Goal: Information Seeking & Learning: Learn about a topic

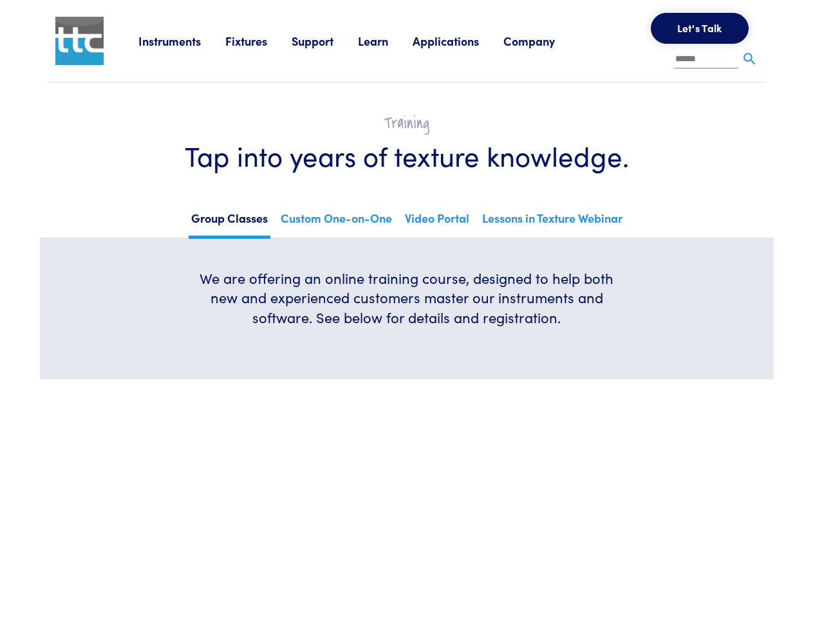
click at [406, 309] on h6 "We are offering an online training course, designed to help both new and experi…" at bounding box center [406, 297] width 432 height 59
click at [182, 41] on link "Instruments" at bounding box center [181, 41] width 87 height 16
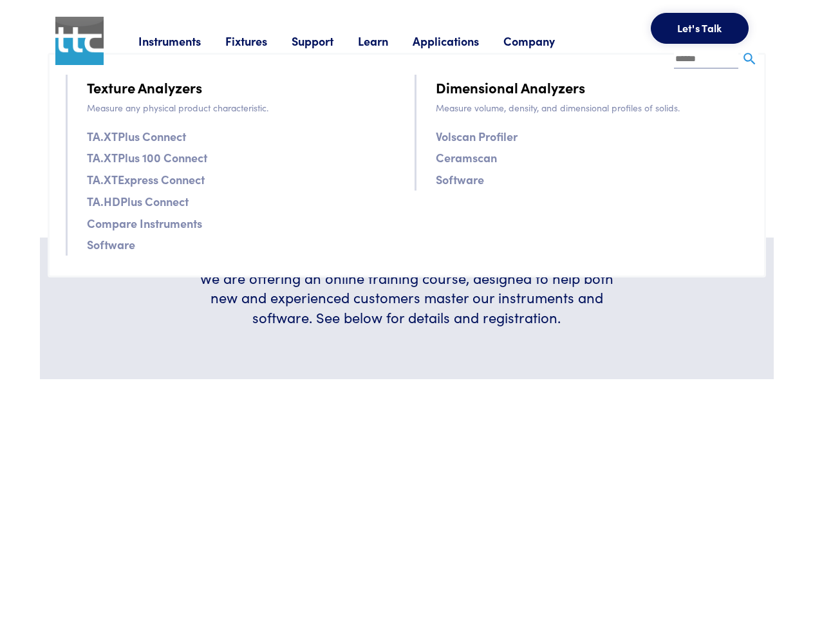
click at [260, 41] on link "Fixtures" at bounding box center [258, 41] width 66 height 16
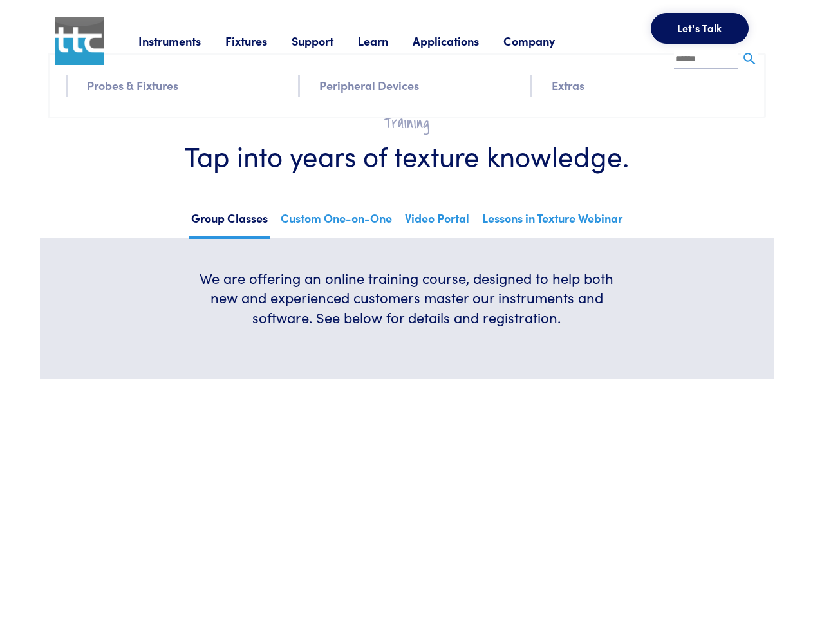
click at [327, 41] on link "Support" at bounding box center [325, 41] width 66 height 16
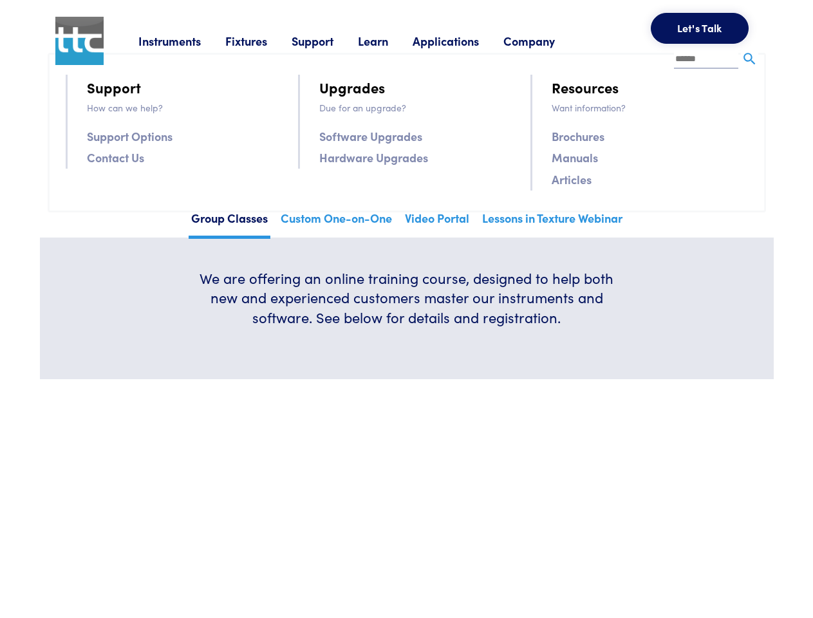
click at [389, 41] on link "Learn" at bounding box center [385, 41] width 55 height 16
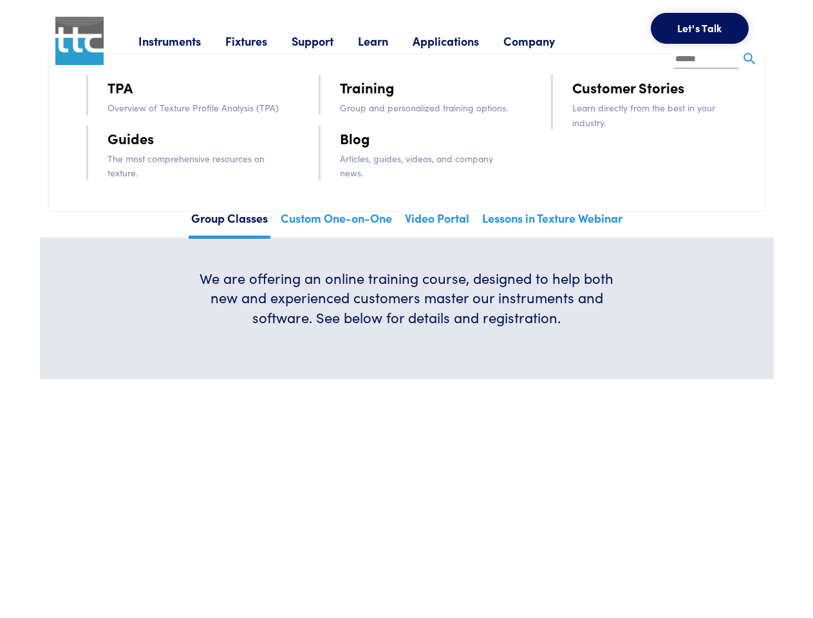
click at [463, 41] on link "Applications" at bounding box center [457, 41] width 91 height 16
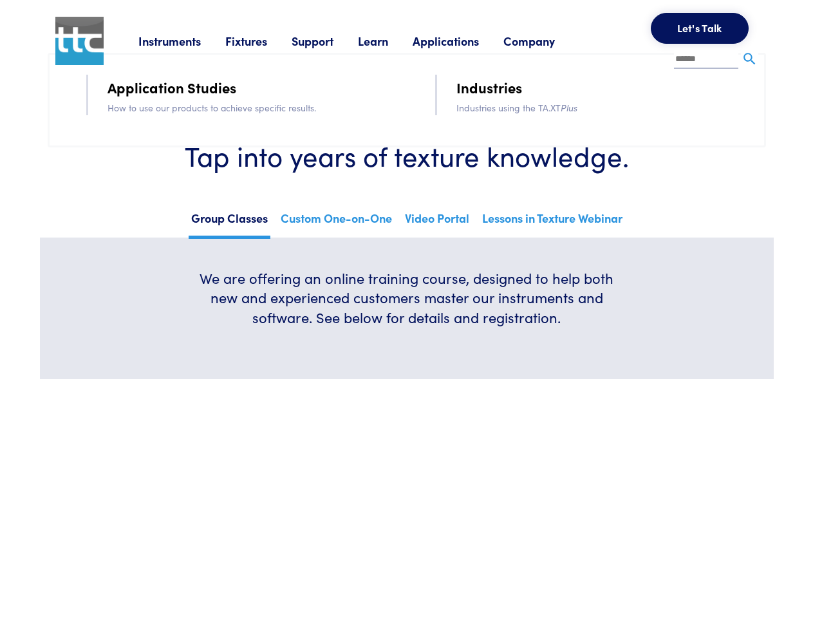
click at [546, 41] on link "Company" at bounding box center [541, 41] width 76 height 16
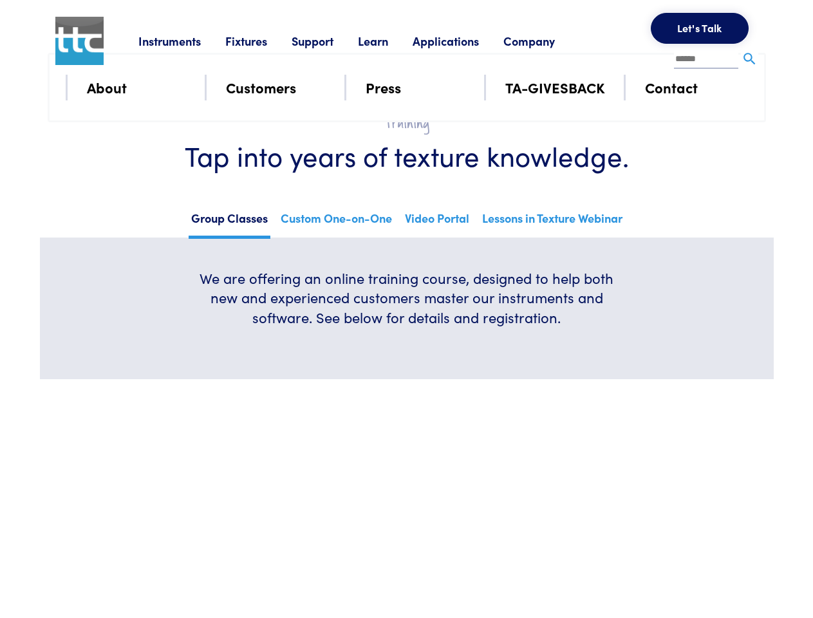
click at [699, 28] on button "Let's Talk" at bounding box center [700, 28] width 98 height 31
